Goal: Transaction & Acquisition: Purchase product/service

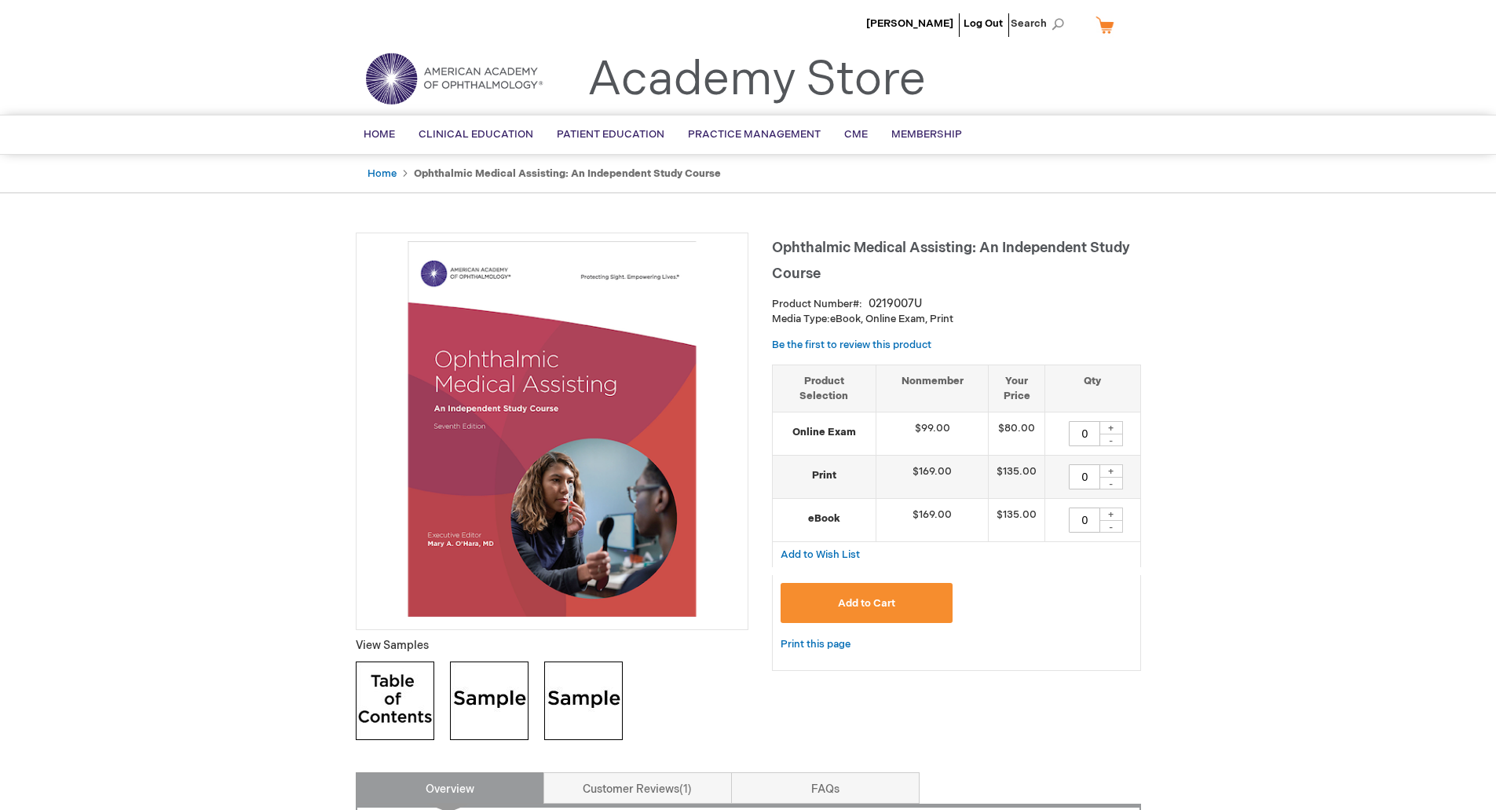
drag, startPoint x: 1079, startPoint y: 433, endPoint x: 1106, endPoint y: 429, distance: 26.9
click at [1106, 429] on div "0 + -" at bounding box center [1092, 433] width 79 height 25
type input "4"
click at [857, 609] on span "Add to Cart" at bounding box center [866, 603] width 57 height 13
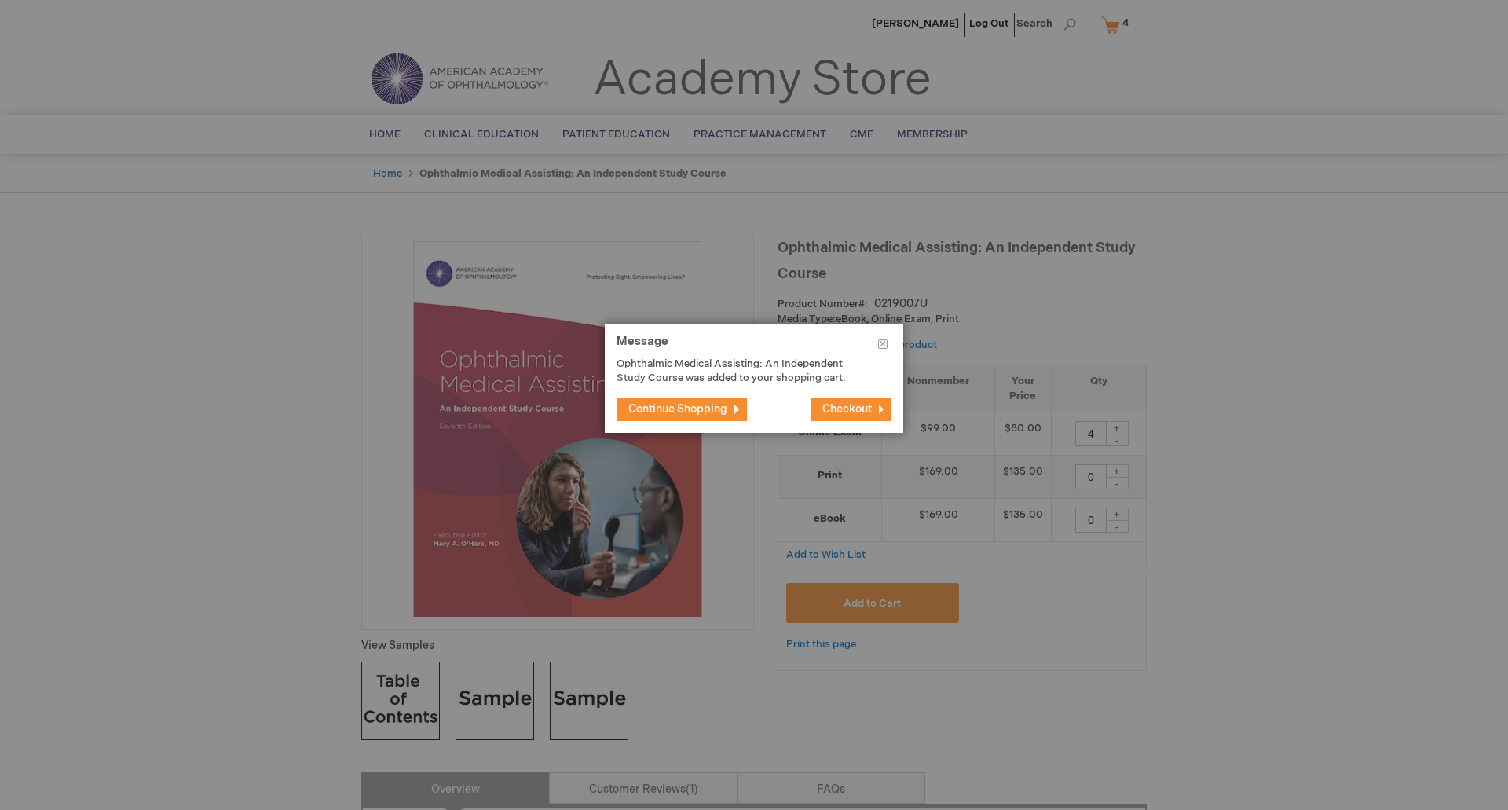
click at [682, 407] on span "Continue Shopping" at bounding box center [677, 408] width 99 height 13
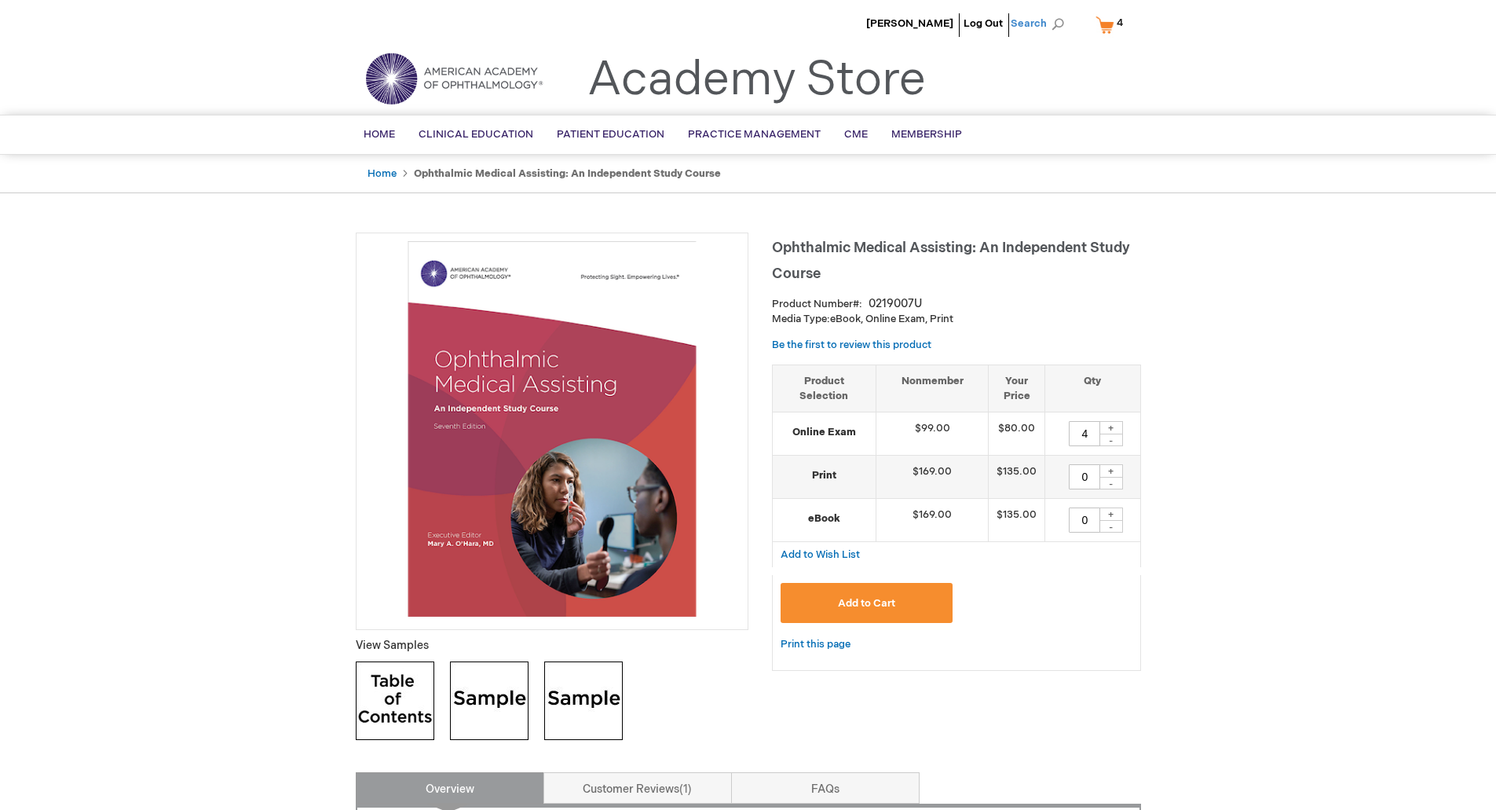
click at [1059, 20] on span "Search" at bounding box center [1041, 23] width 60 height 31
type input "EP Lab visual"
click at [1051, 12] on button "Search" at bounding box center [1057, 24] width 13 height 25
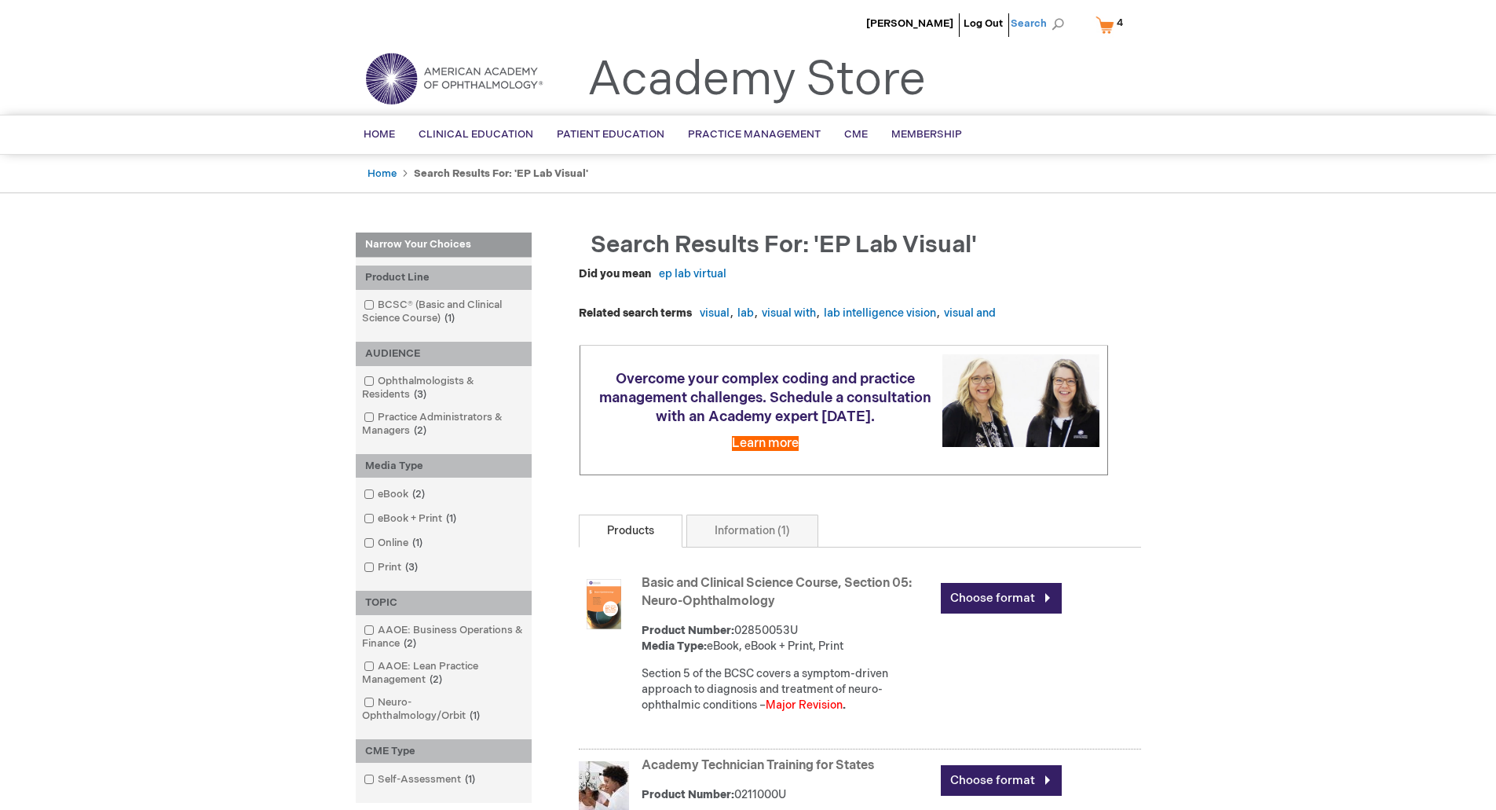
click at [1056, 25] on span "Search" at bounding box center [1041, 23] width 60 height 31
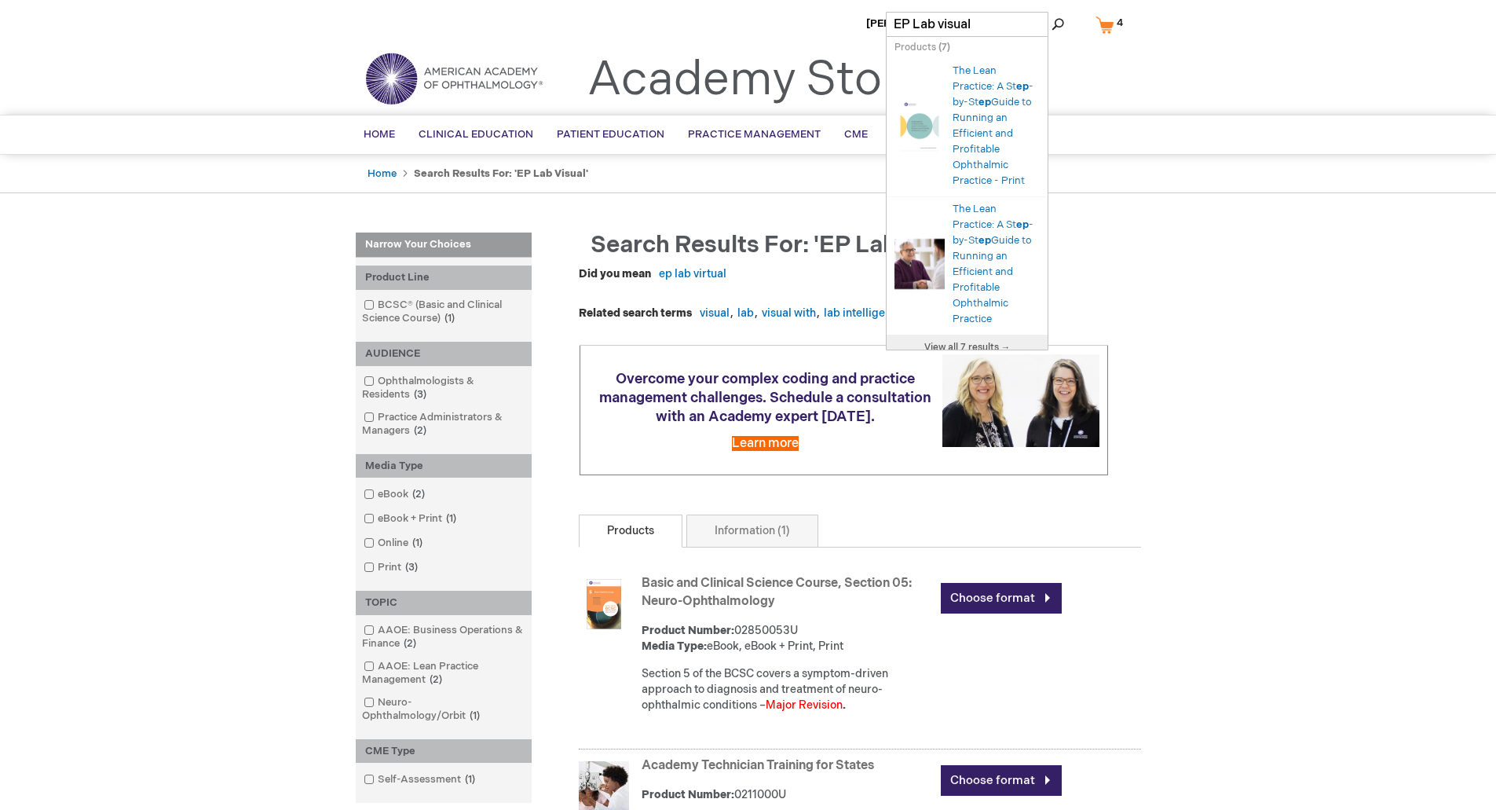
drag, startPoint x: 976, startPoint y: 27, endPoint x: 849, endPoint y: 35, distance: 127.5
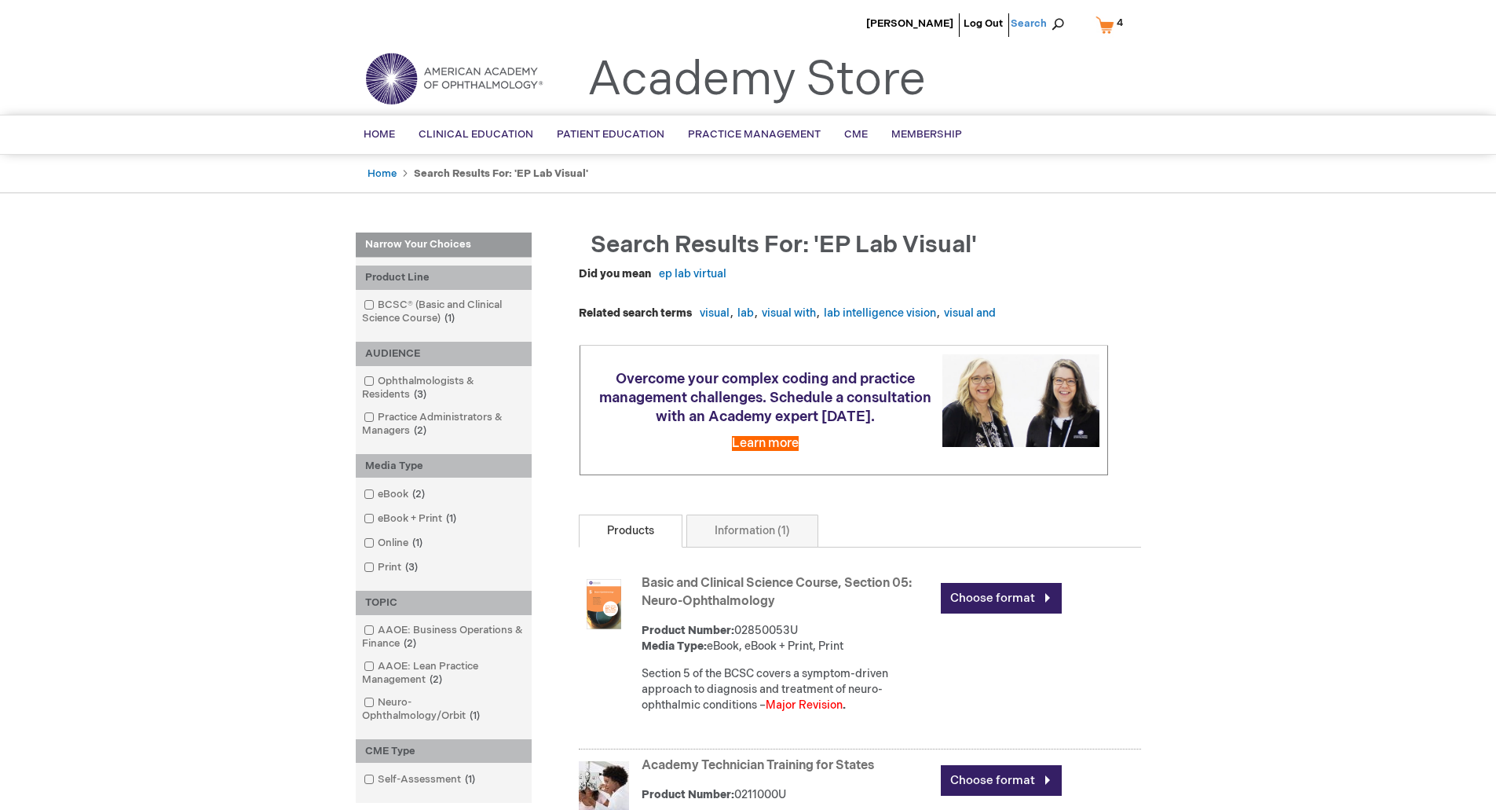
click at [1060, 22] on span "Search" at bounding box center [1041, 23] width 60 height 31
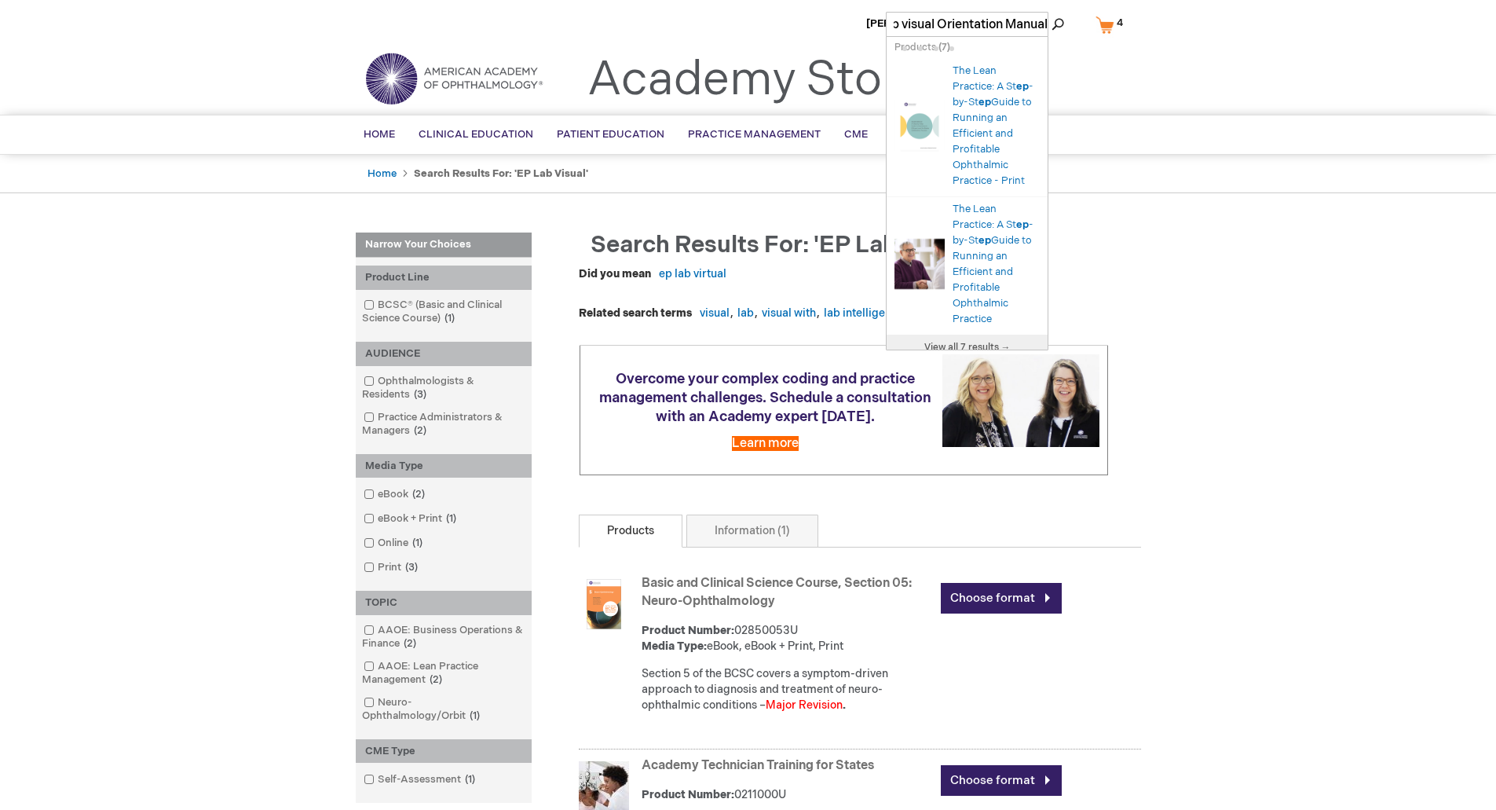
scroll to position [0, 42]
type input "EP Lab visual Orientation Manual"
click at [1051, 12] on button "Search" at bounding box center [1057, 24] width 13 height 25
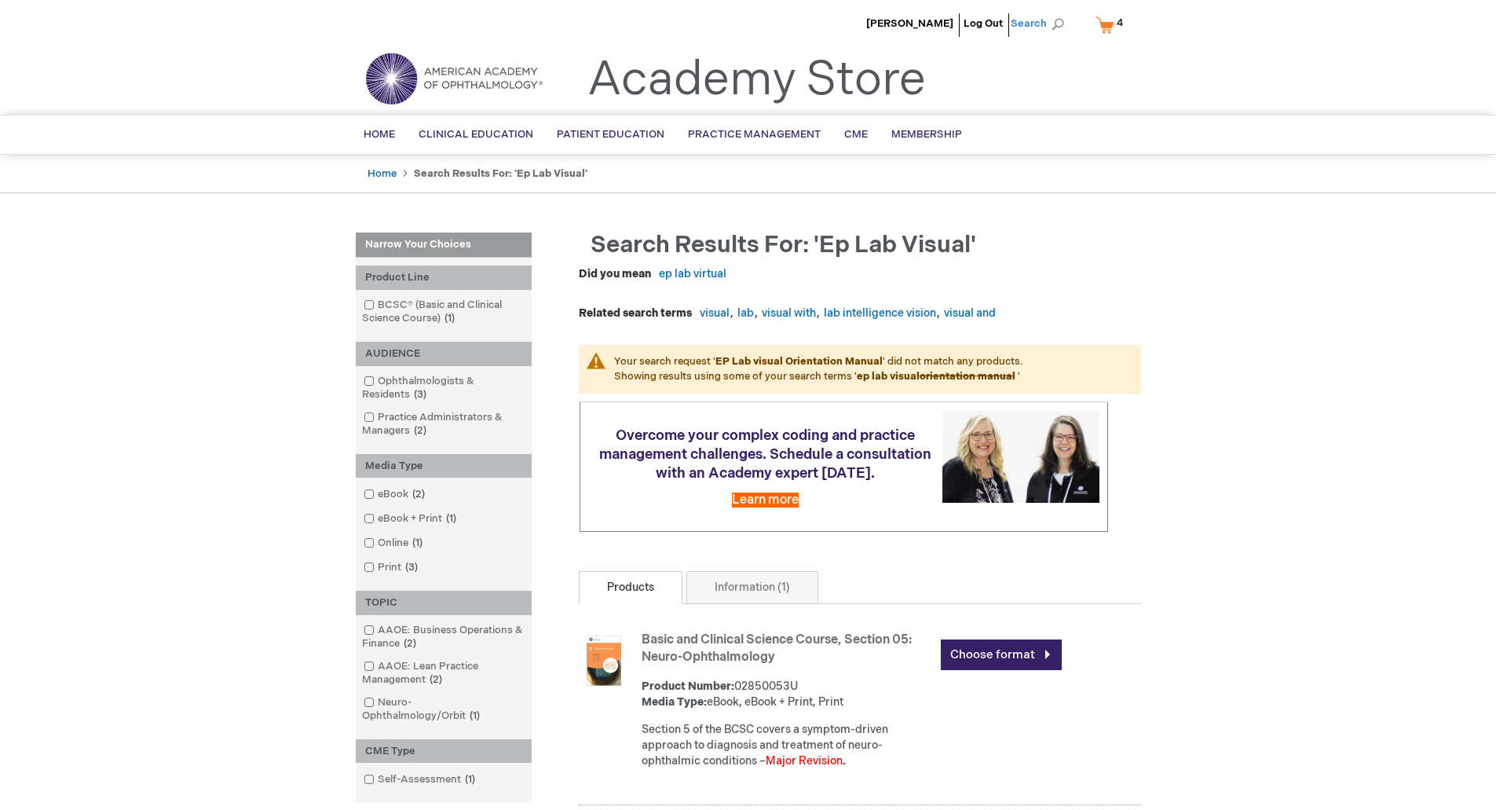
click at [1054, 27] on span "Search" at bounding box center [1041, 23] width 60 height 31
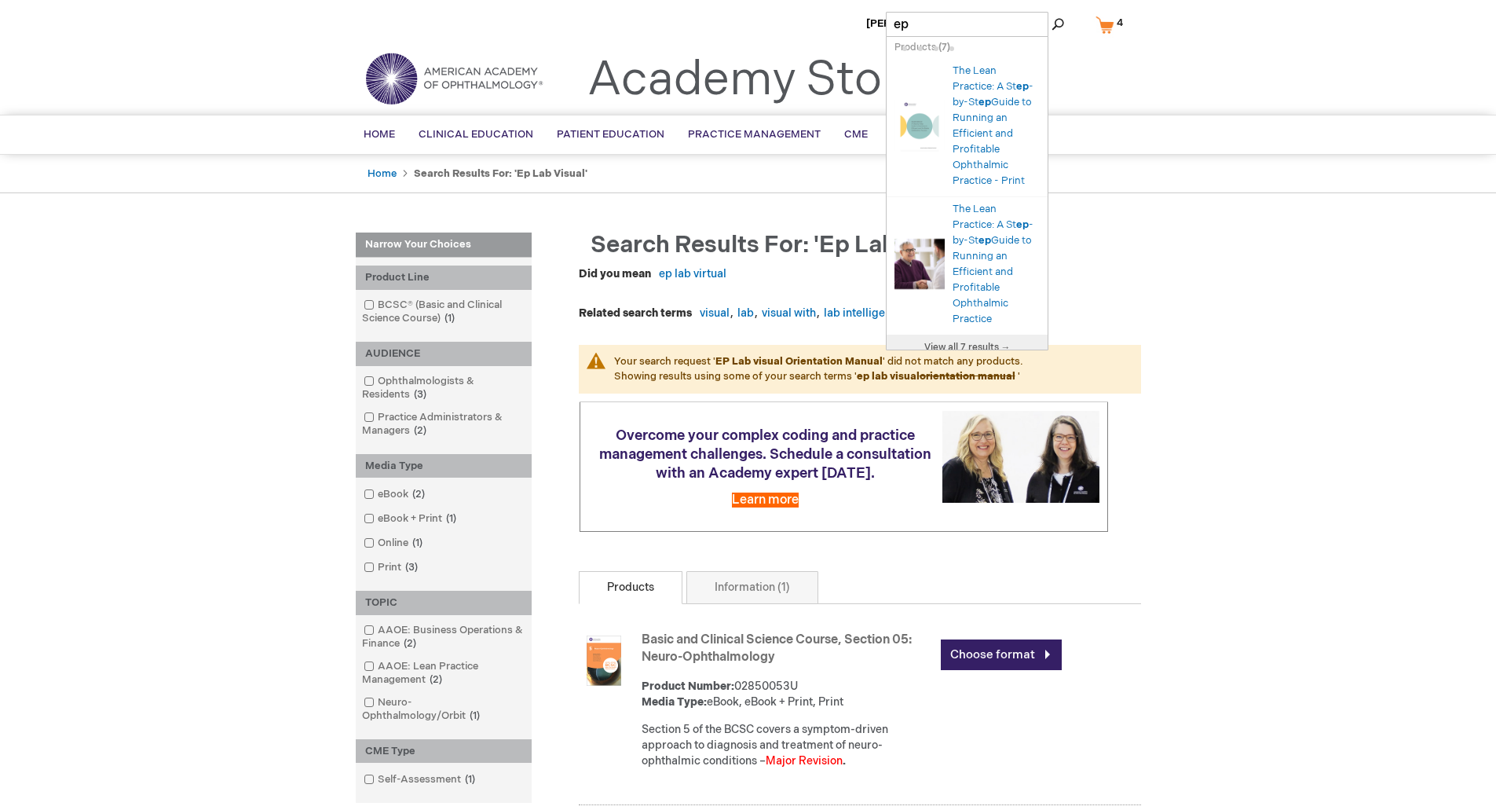
type input "e"
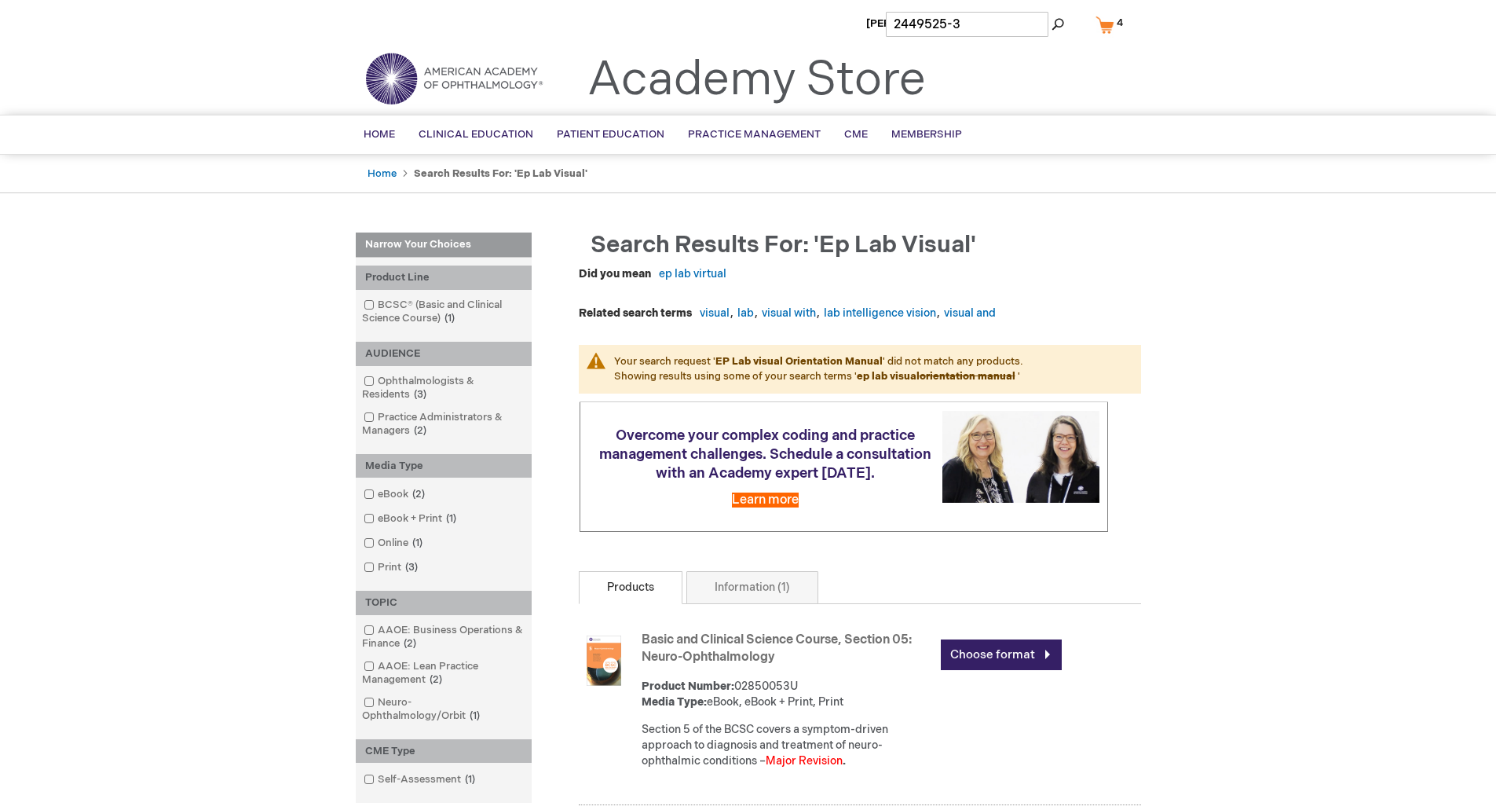
type input "2449525-3"
click at [1051, 12] on button "Search" at bounding box center [1057, 24] width 13 height 25
